Goal: Information Seeking & Learning: Learn about a topic

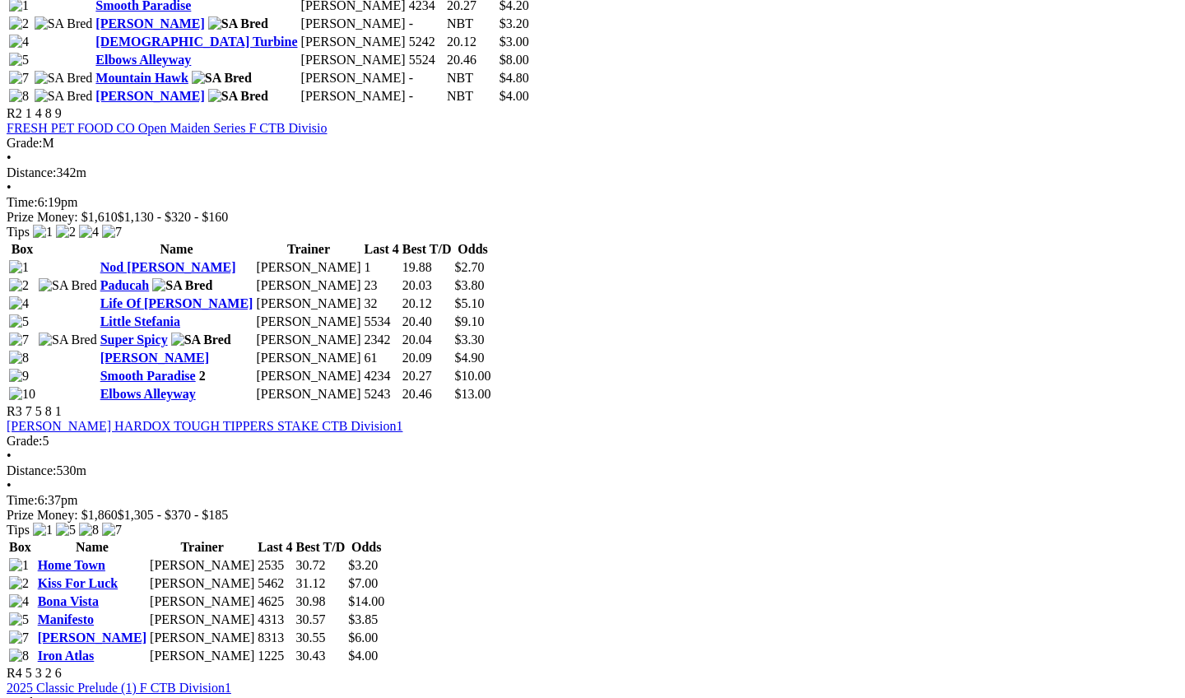
scroll to position [1015, 2]
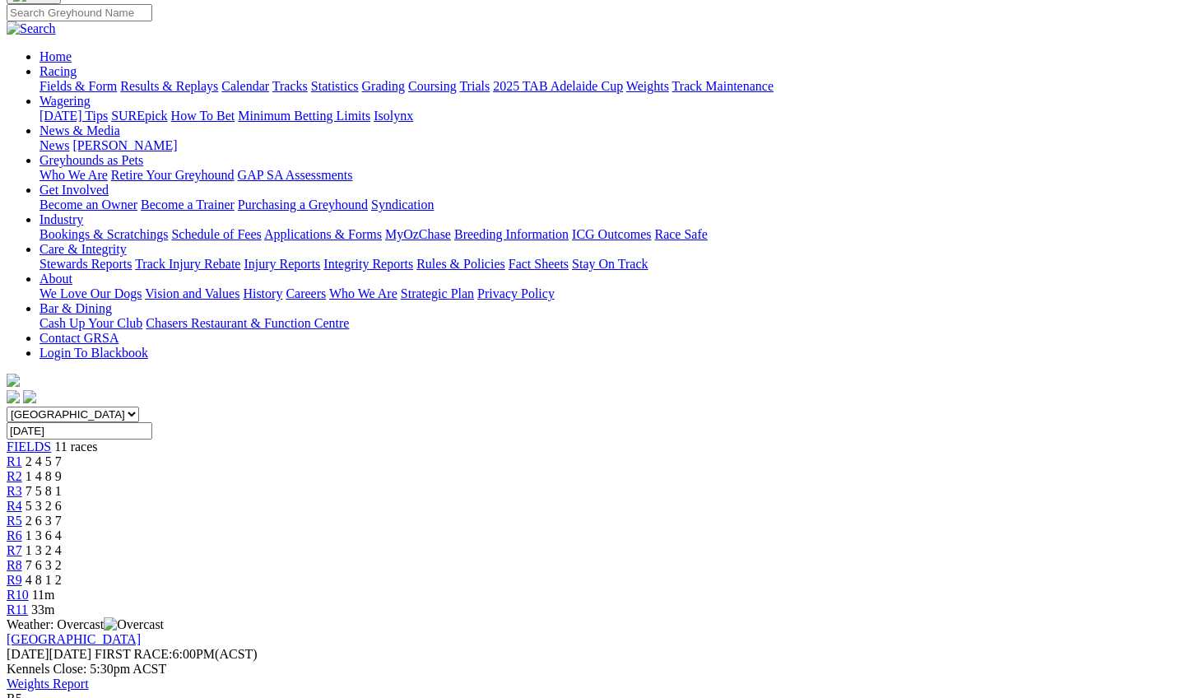
scroll to position [134, 0]
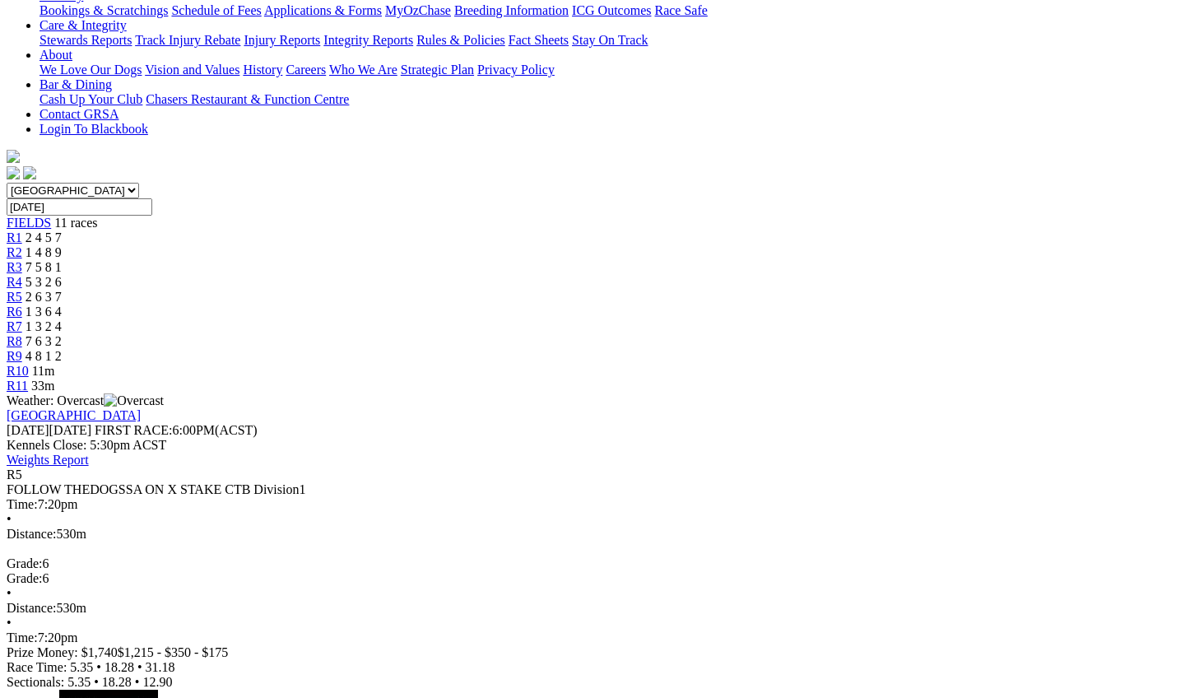
scroll to position [355, 0]
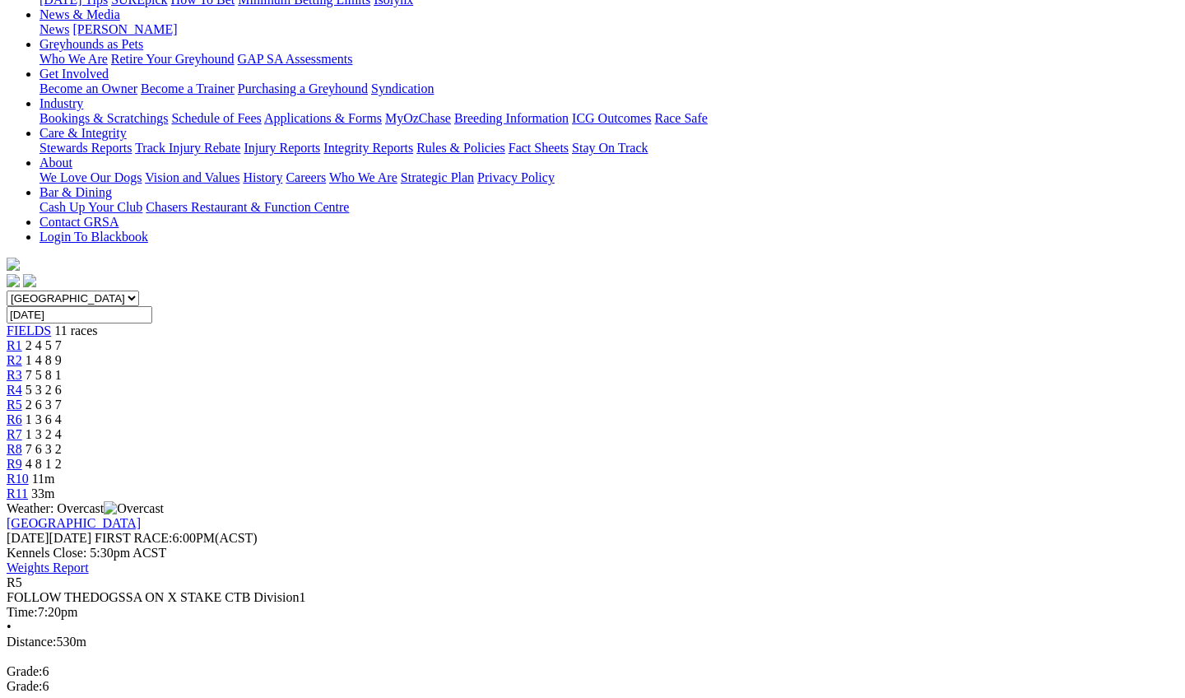
scroll to position [212, 3]
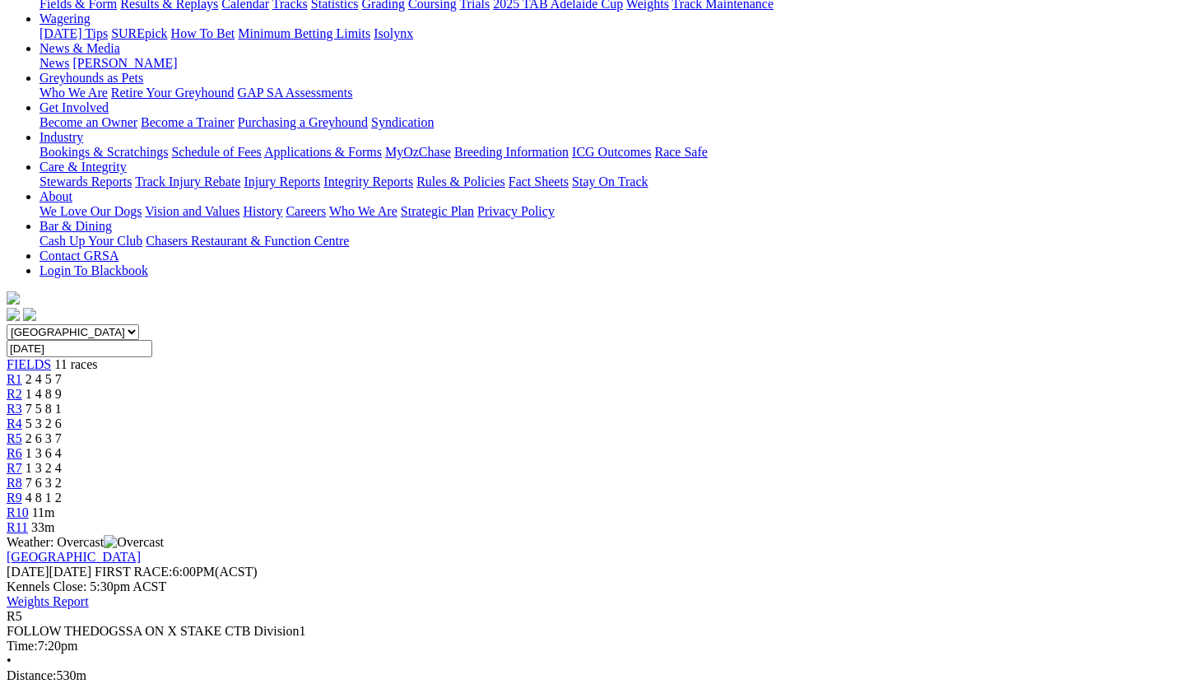
click at [51, 357] on link "FIELDS" at bounding box center [29, 364] width 44 height 14
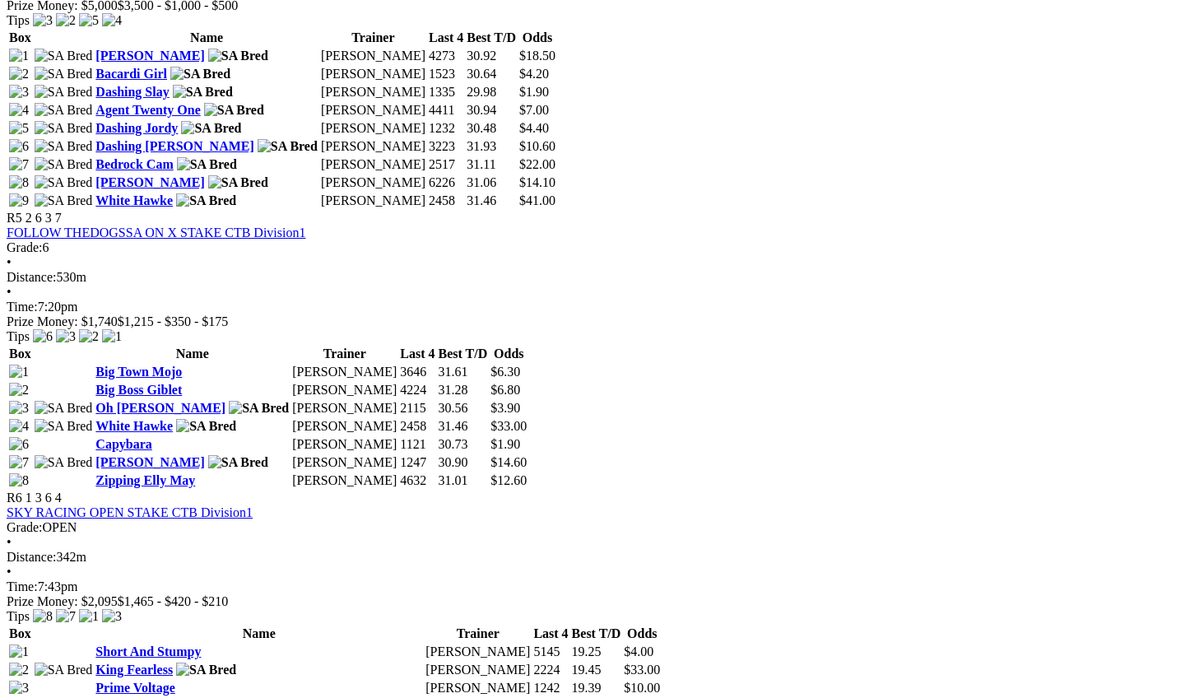
scroll to position [1786, 0]
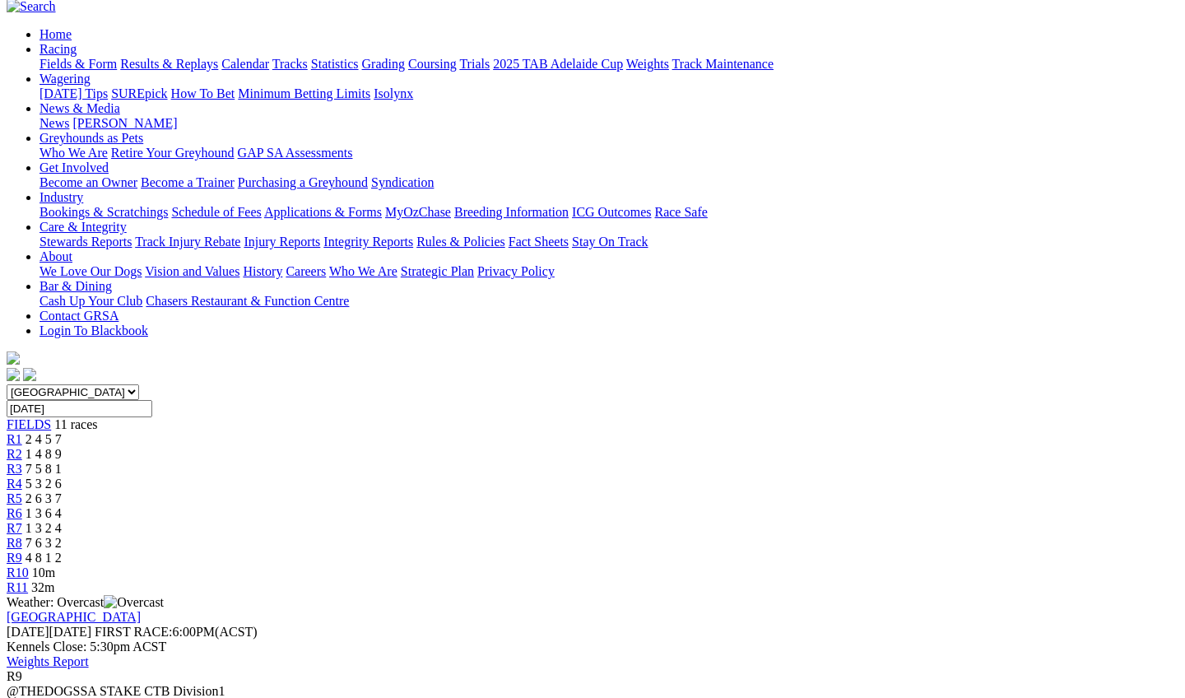
scroll to position [153, 2]
click at [62, 505] on span "1 3 6 4" at bounding box center [44, 512] width 36 height 14
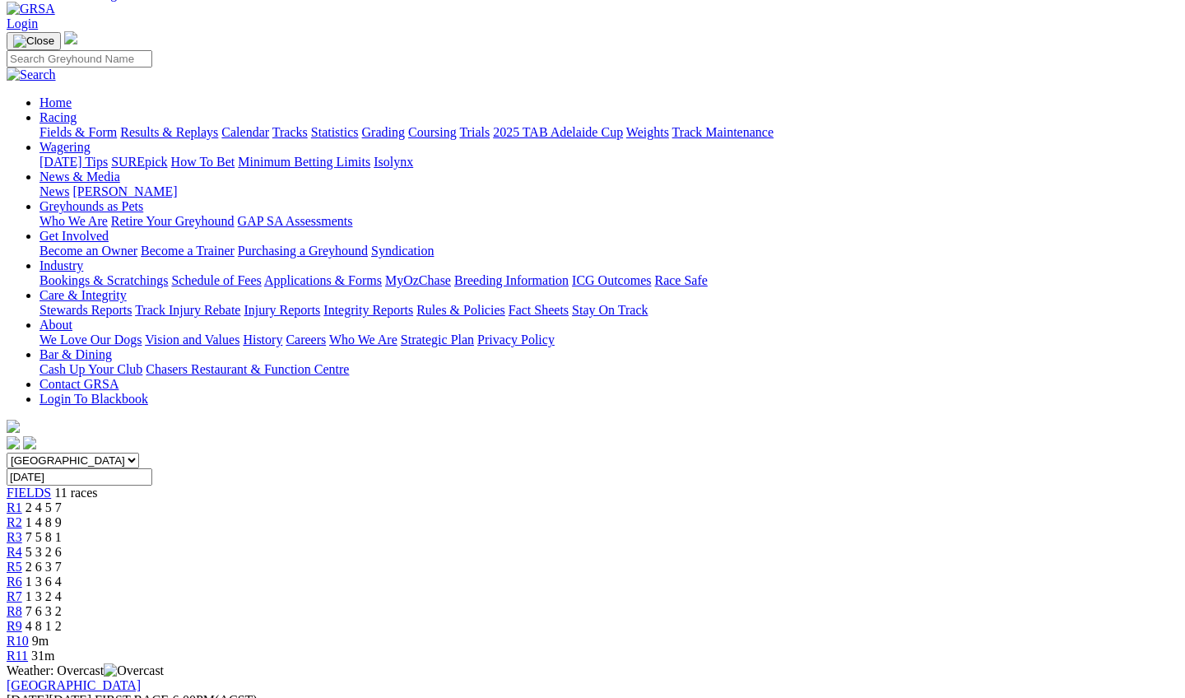
scroll to position [77, 0]
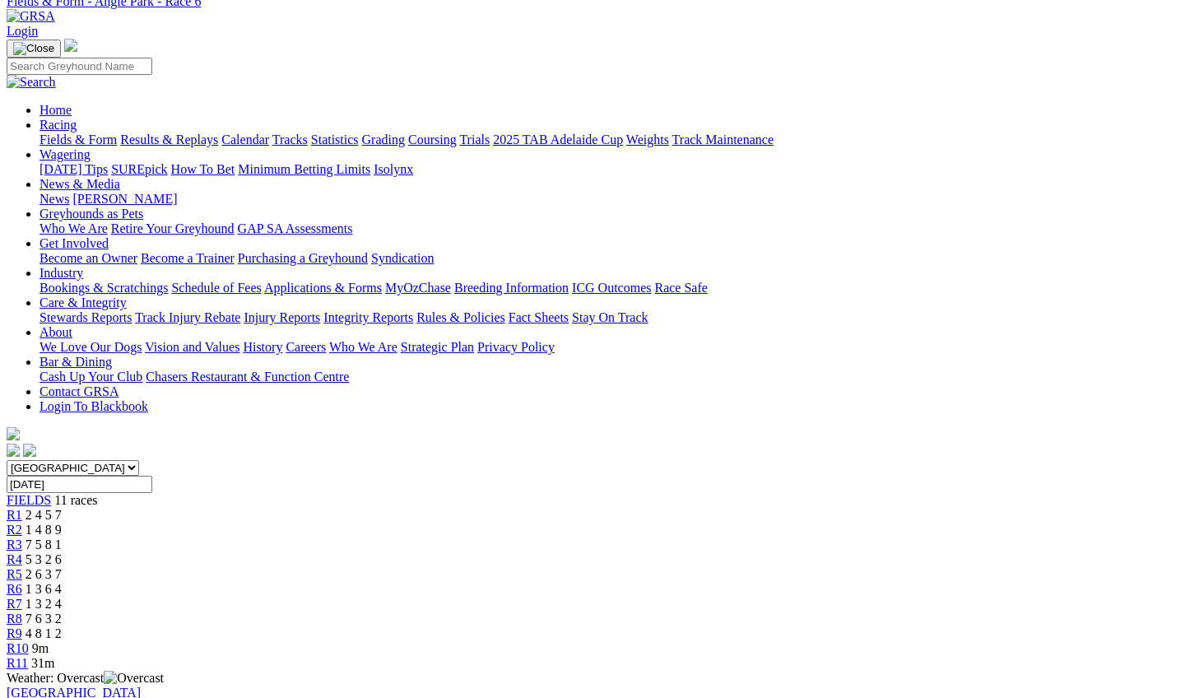
click at [569, 567] on div "R5 2 6 3 7" at bounding box center [593, 574] width 1172 height 15
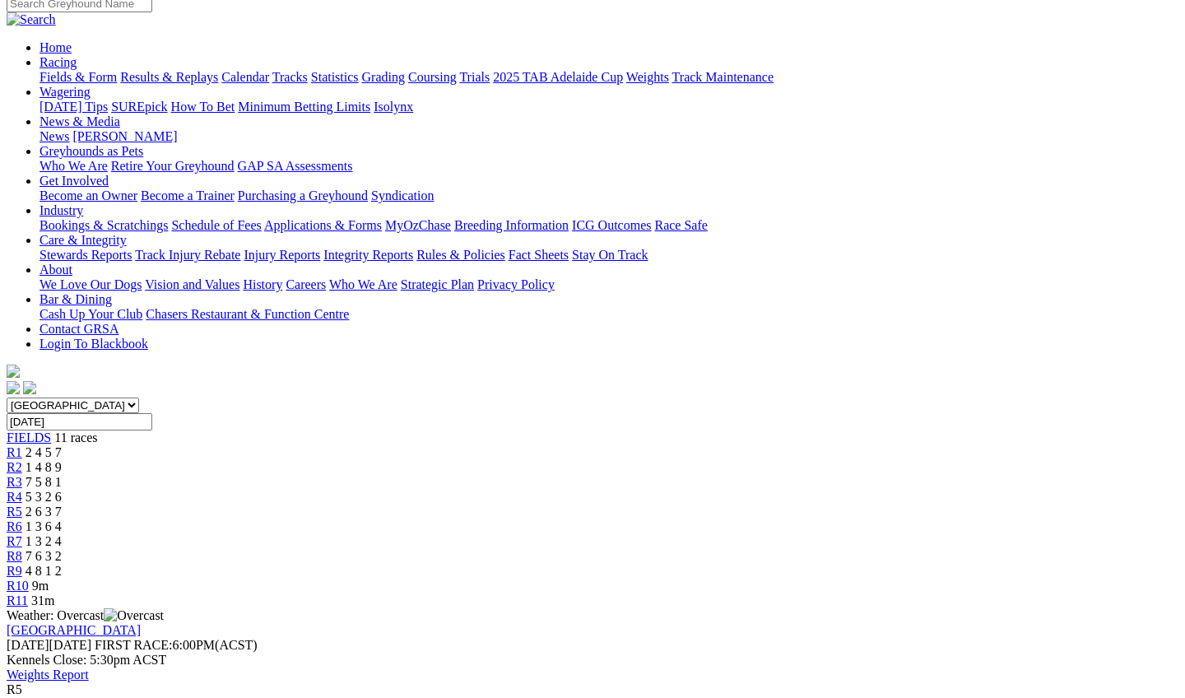
scroll to position [139, 0]
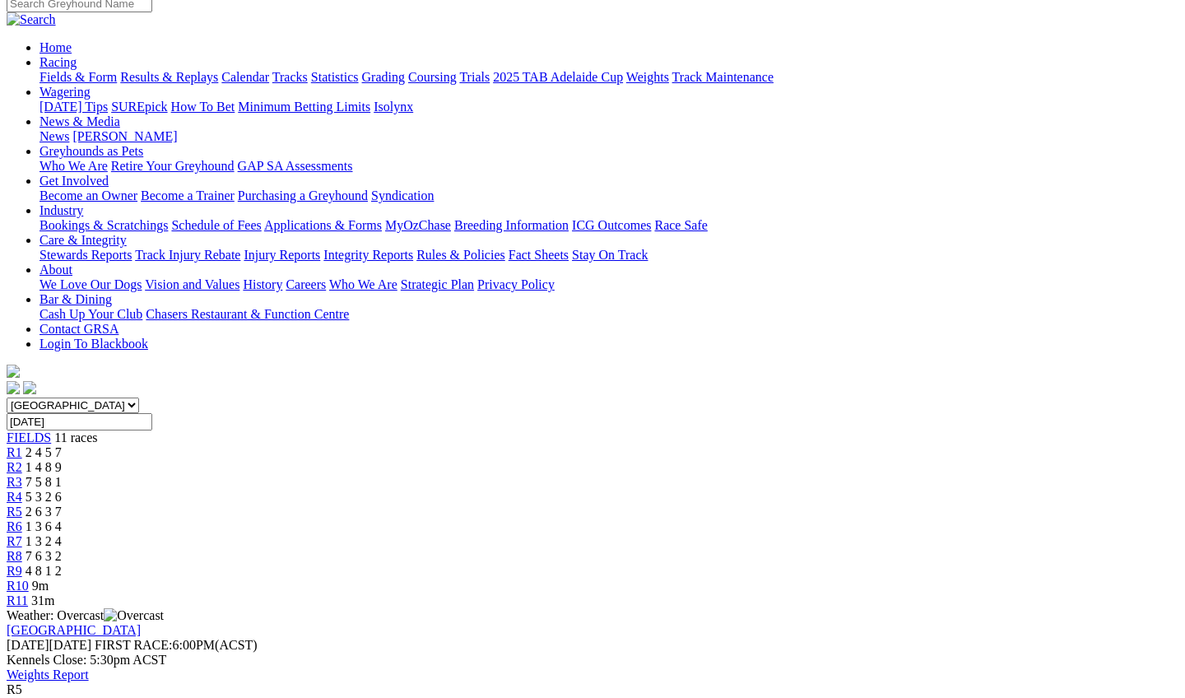
click at [29, 578] on span "R10" at bounding box center [18, 585] width 22 height 14
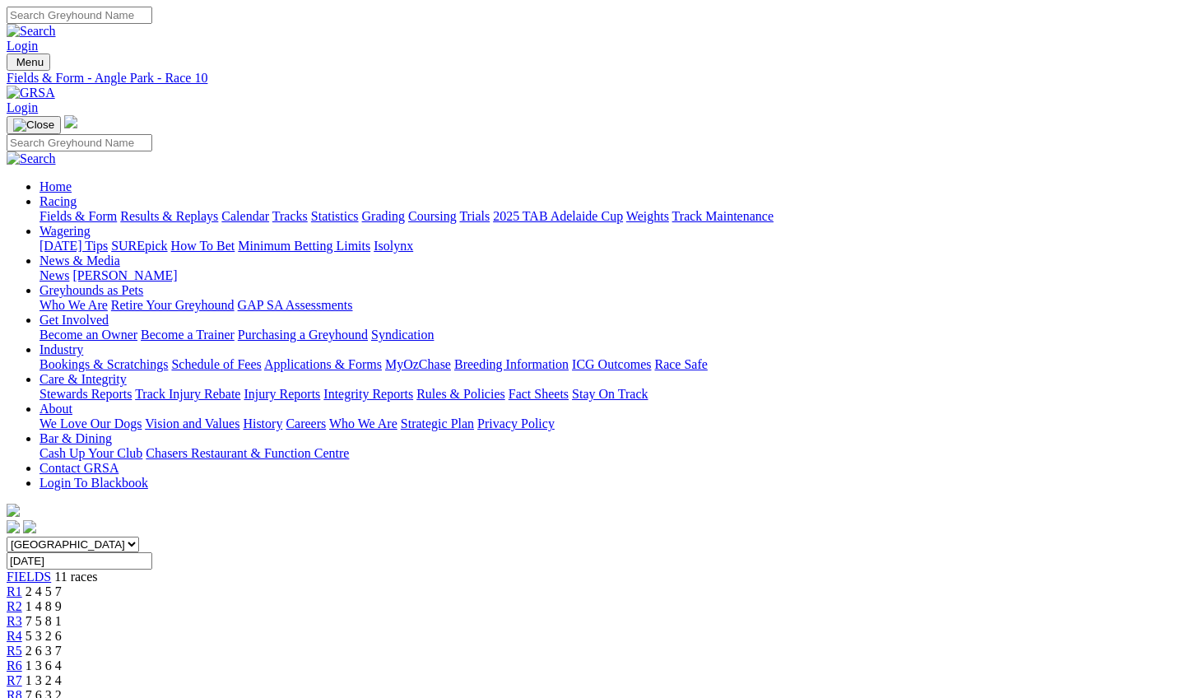
scroll to position [0, 6]
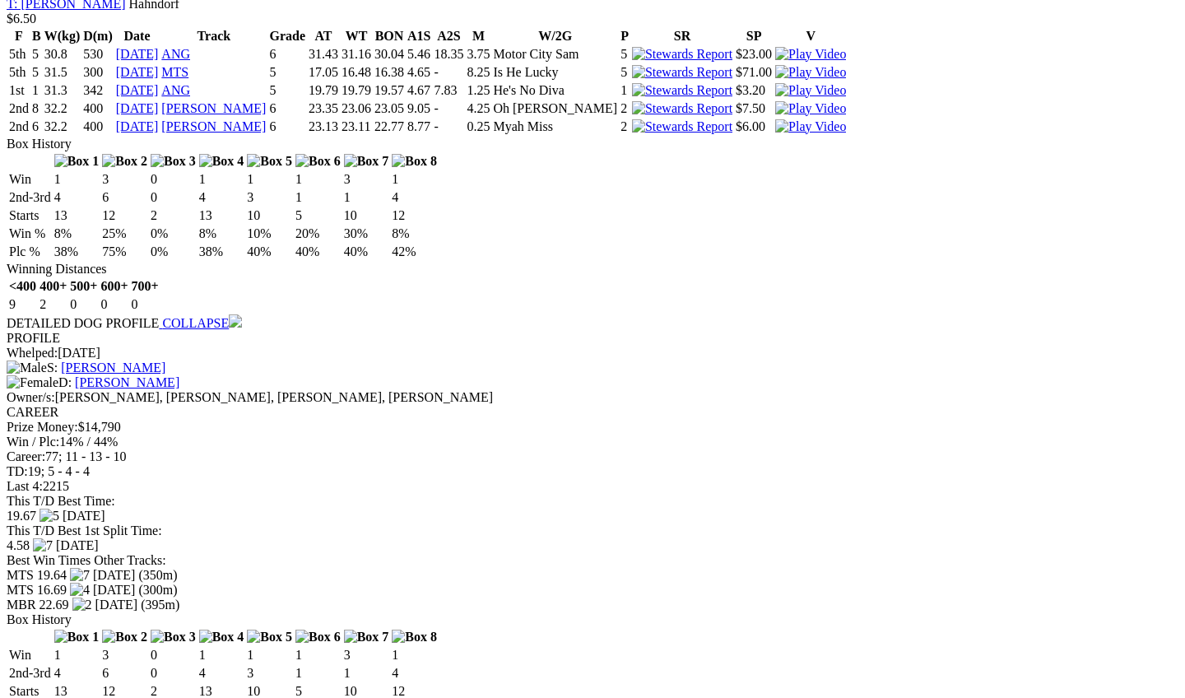
scroll to position [2510, 0]
